Goal: Find specific page/section: Find specific page/section

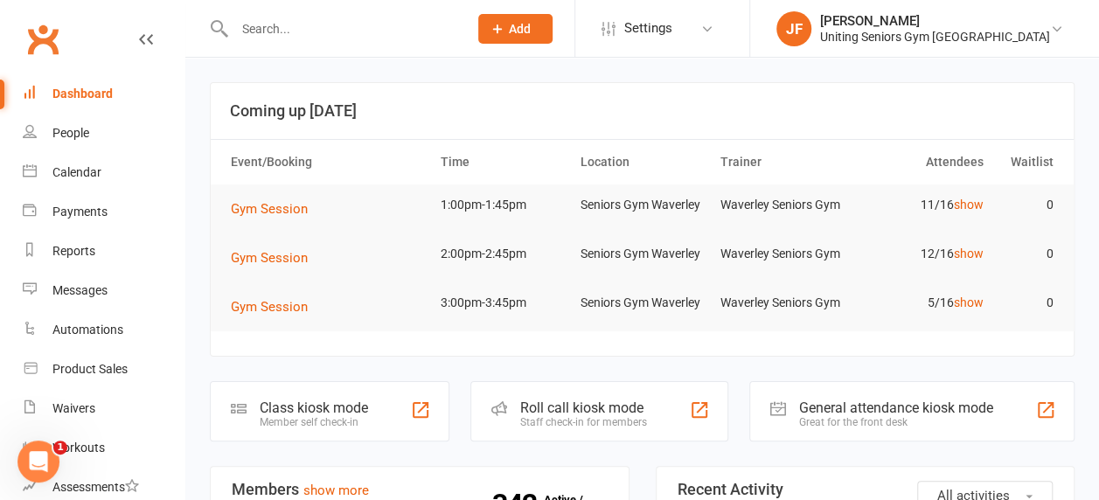
click at [391, 23] on input "text" at bounding box center [342, 29] width 227 height 24
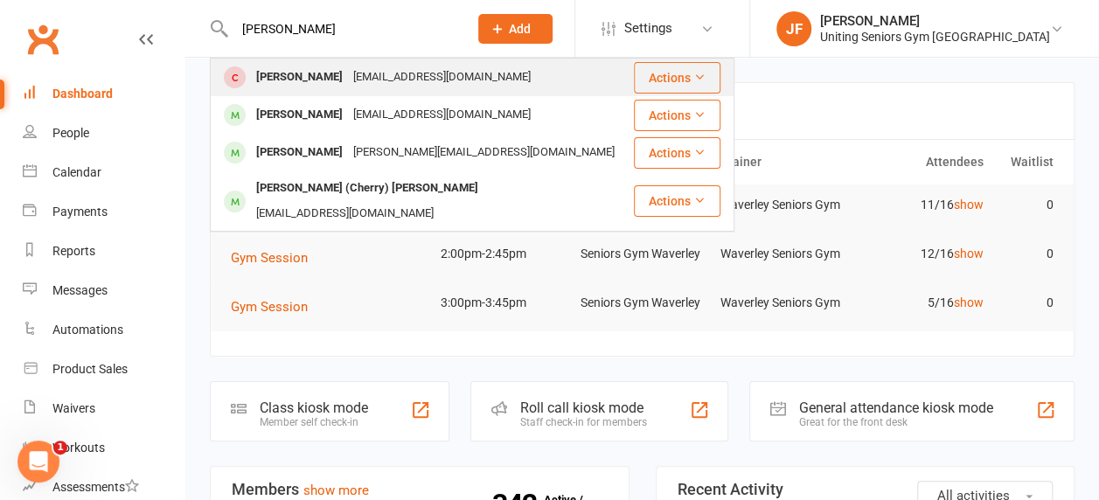
type input "[PERSON_NAME]"
click at [469, 86] on div "[PERSON_NAME] [PERSON_NAME][EMAIL_ADDRESS][DOMAIN_NAME]" at bounding box center [422, 77] width 421 height 36
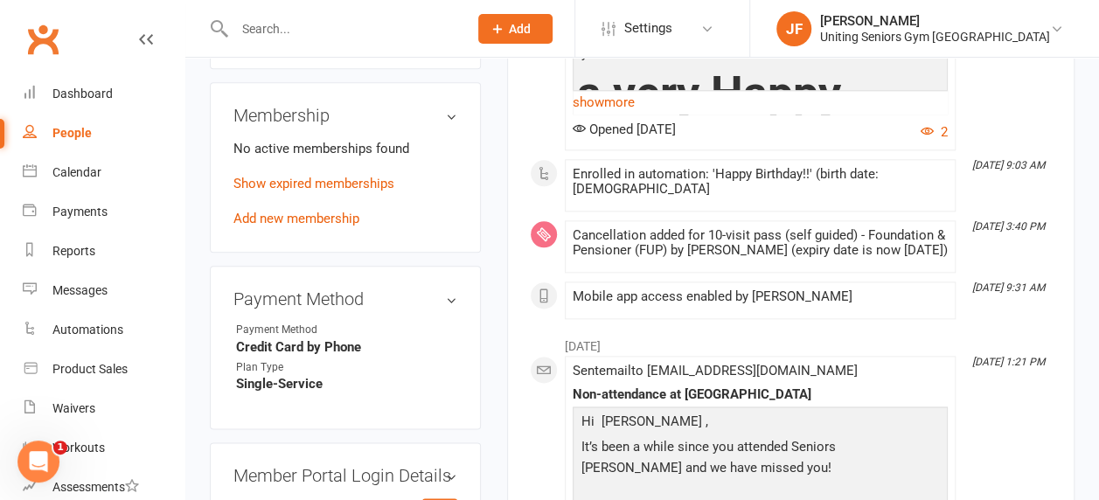
scroll to position [949, 0]
click at [380, 32] on input "text" at bounding box center [342, 29] width 227 height 24
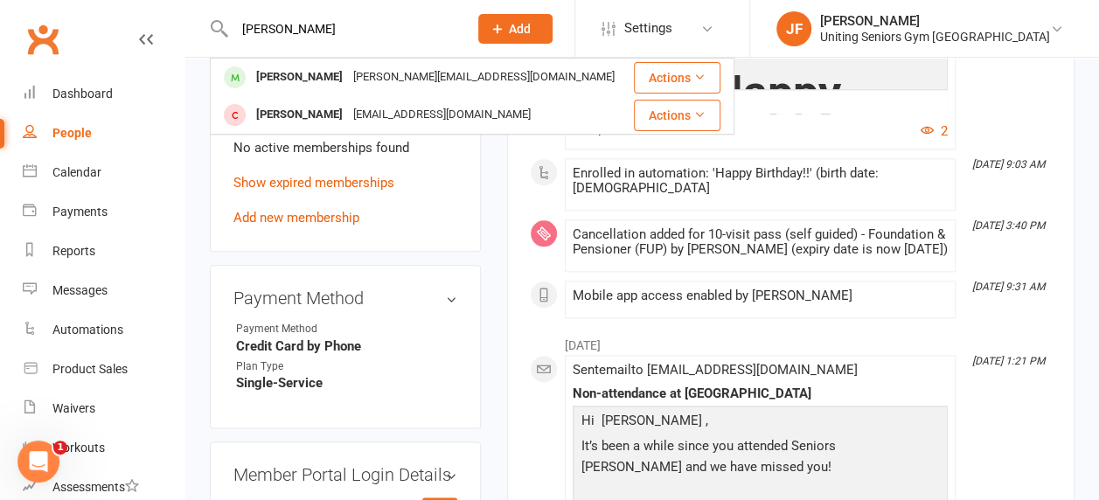
type input "warren"
click at [360, 84] on div "warren@warrenkidson.com.au" at bounding box center [484, 77] width 272 height 25
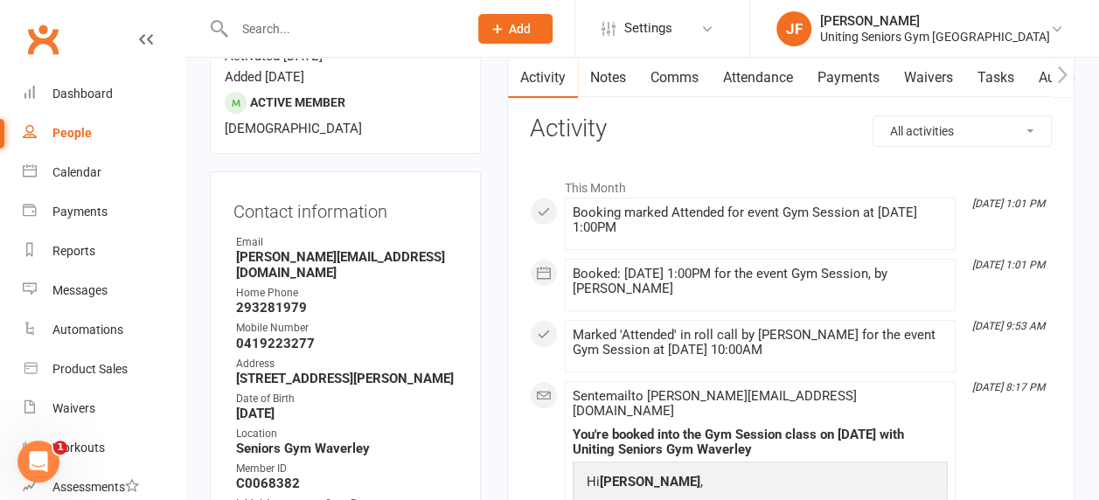
scroll to position [262, 0]
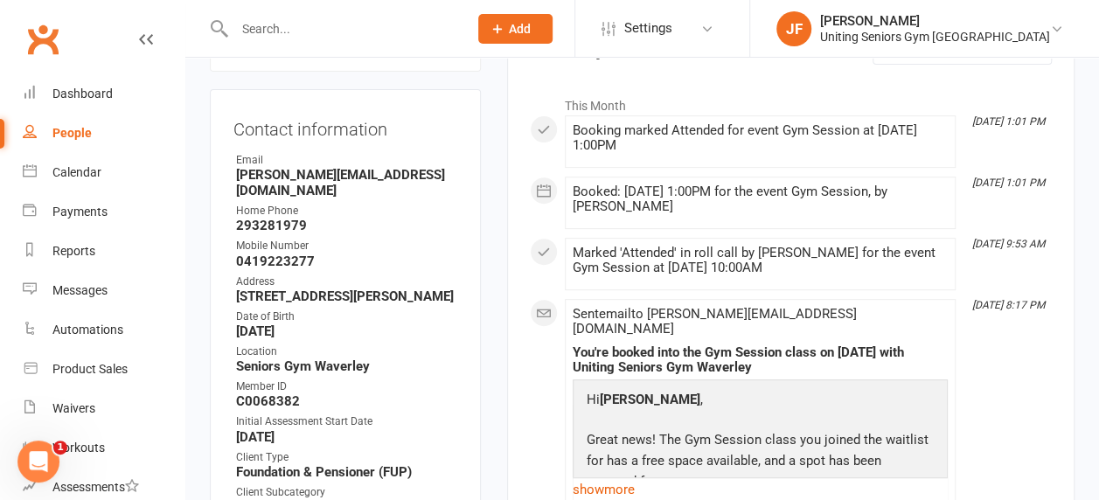
drag, startPoint x: 754, startPoint y: 270, endPoint x: 672, endPoint y: 271, distance: 82.2
click at [672, 271] on div "Marked 'Attended' in roll call by Isabel Drury for the event Gym Session at 16 …" at bounding box center [760, 261] width 375 height 30
click at [647, 273] on div "Marked 'Attended' in roll call by Isabel Drury for the event Gym Session at 16 …" at bounding box center [760, 264] width 375 height 37
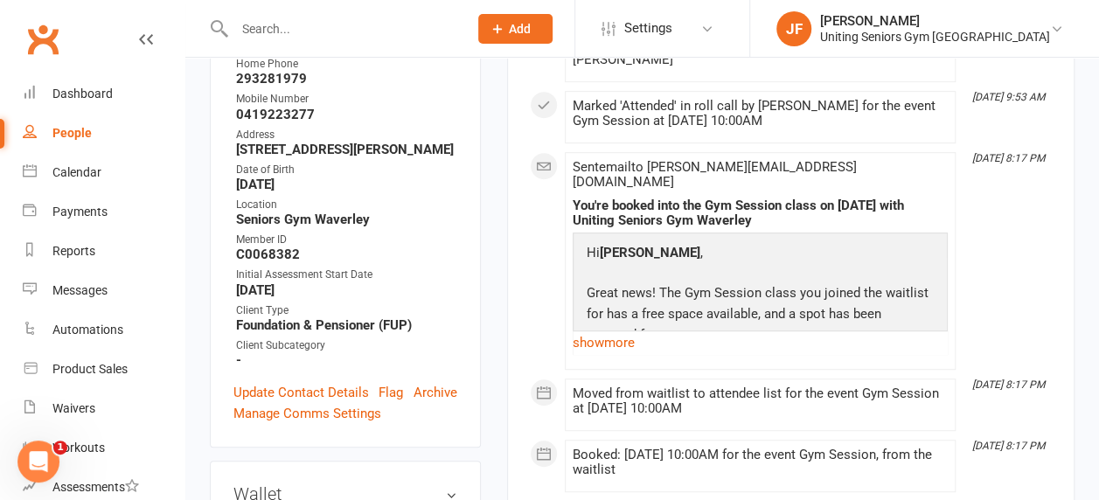
scroll to position [437, 0]
